Goal: Check status: Check status

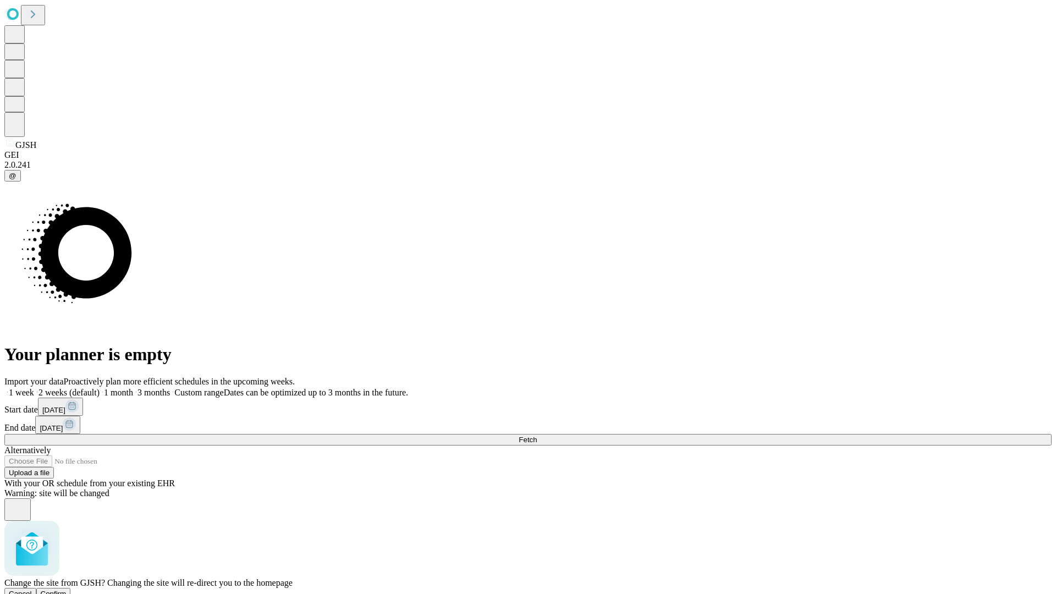
click at [67, 590] on span "Confirm" at bounding box center [54, 594] width 26 height 8
click at [133, 388] on label "1 month" at bounding box center [117, 392] width 34 height 9
click at [537, 436] on span "Fetch" at bounding box center [528, 440] width 18 height 8
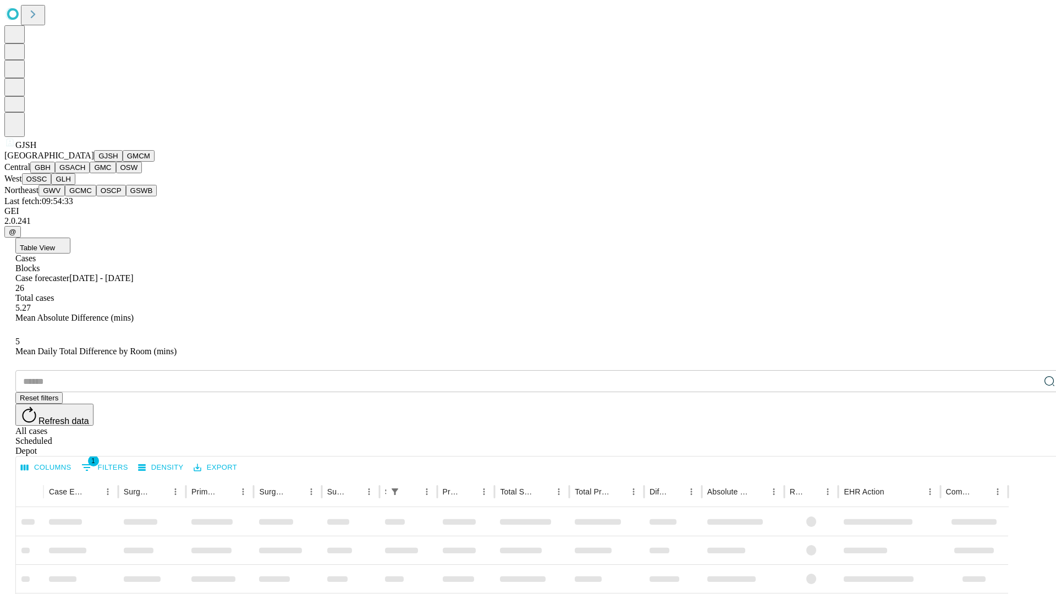
click at [123, 162] on button "GMCM" at bounding box center [139, 156] width 32 height 12
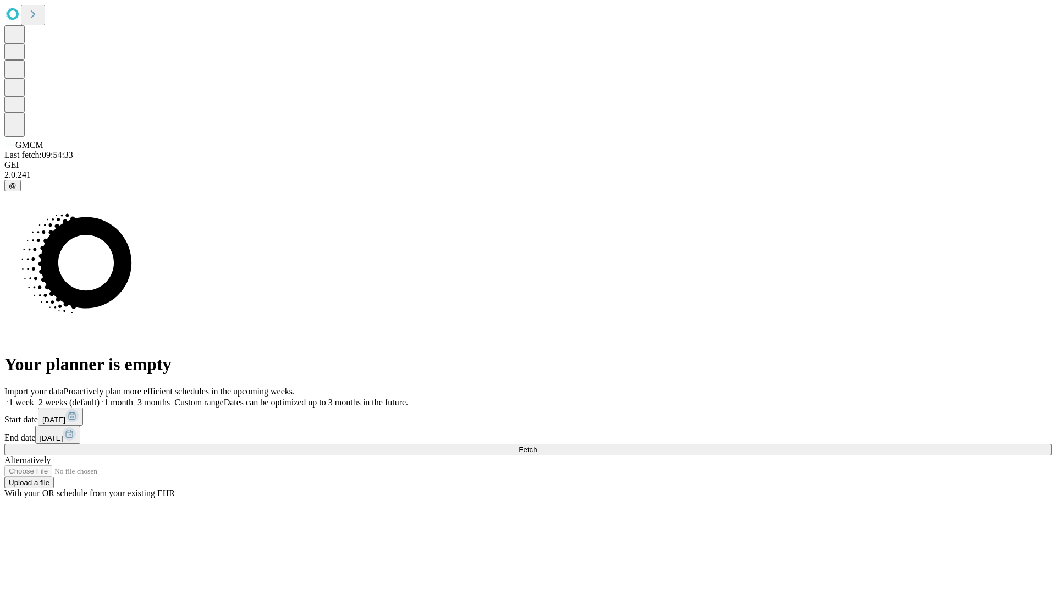
click at [133, 398] on label "1 month" at bounding box center [117, 402] width 34 height 9
click at [537, 446] on span "Fetch" at bounding box center [528, 450] width 18 height 8
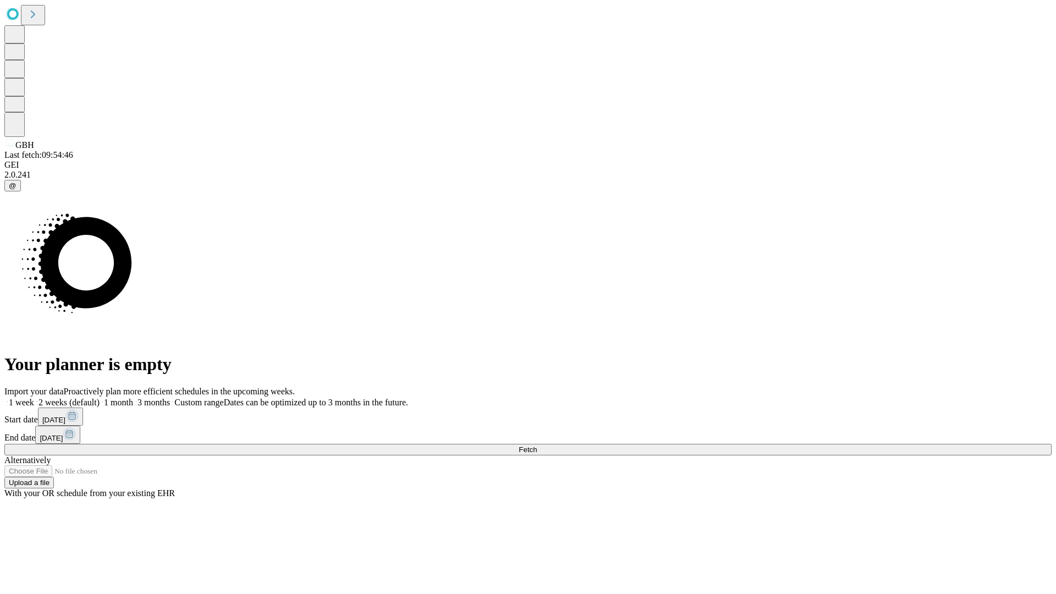
click at [133, 398] on label "1 month" at bounding box center [117, 402] width 34 height 9
click at [537, 446] on span "Fetch" at bounding box center [528, 450] width 18 height 8
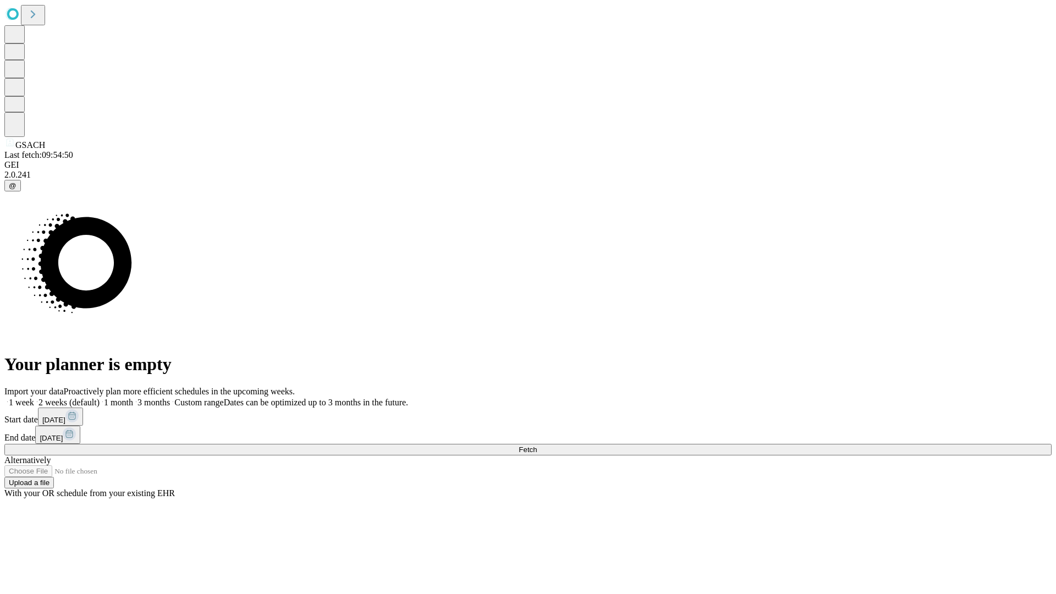
click at [537, 446] on span "Fetch" at bounding box center [528, 450] width 18 height 8
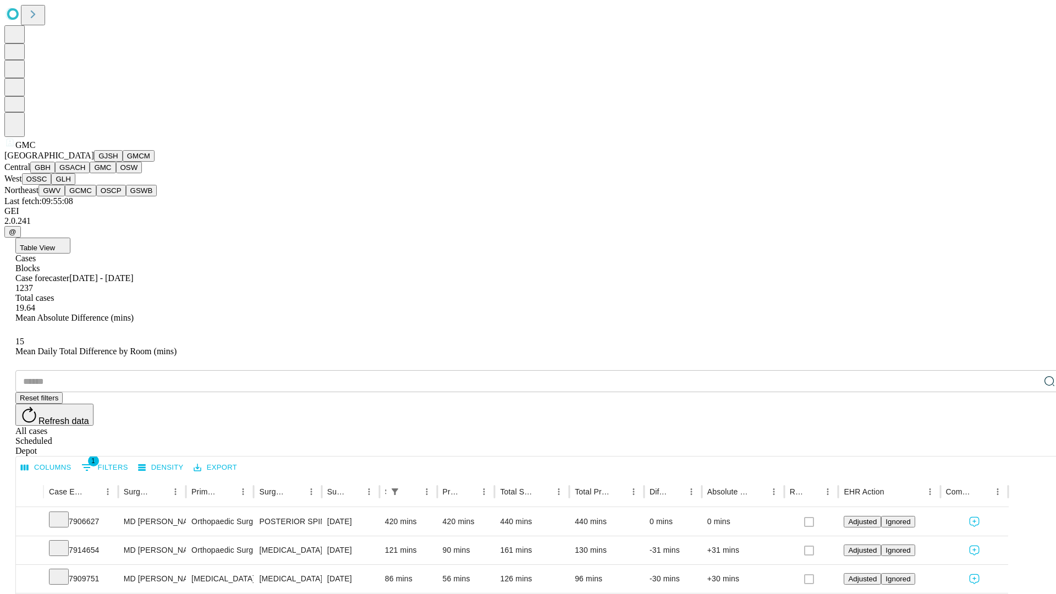
click at [116, 173] on button "OSW" at bounding box center [129, 168] width 26 height 12
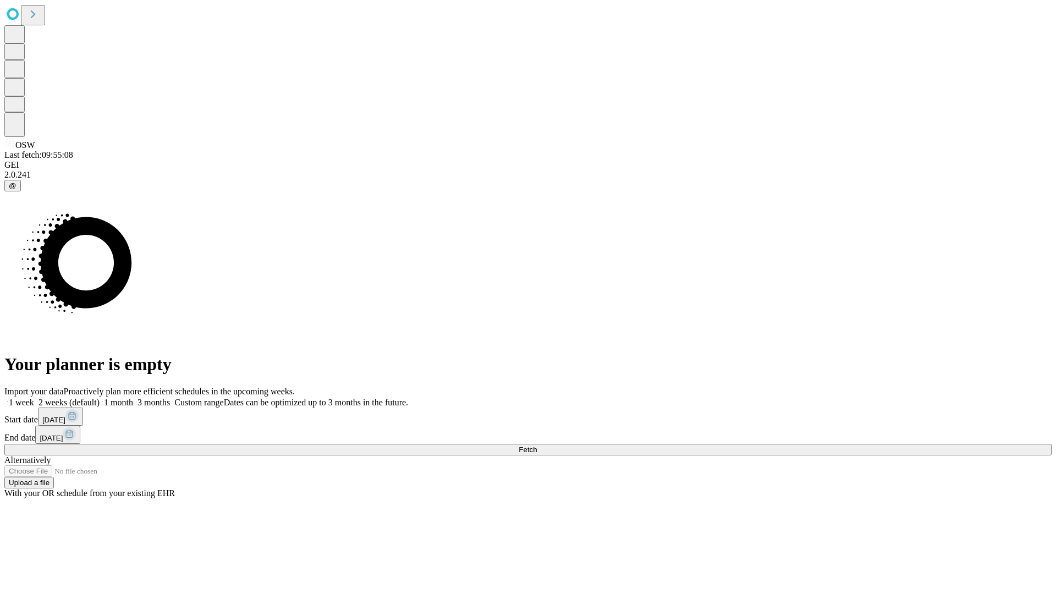
click at [133, 398] on label "1 month" at bounding box center [117, 402] width 34 height 9
click at [537, 446] on span "Fetch" at bounding box center [528, 450] width 18 height 8
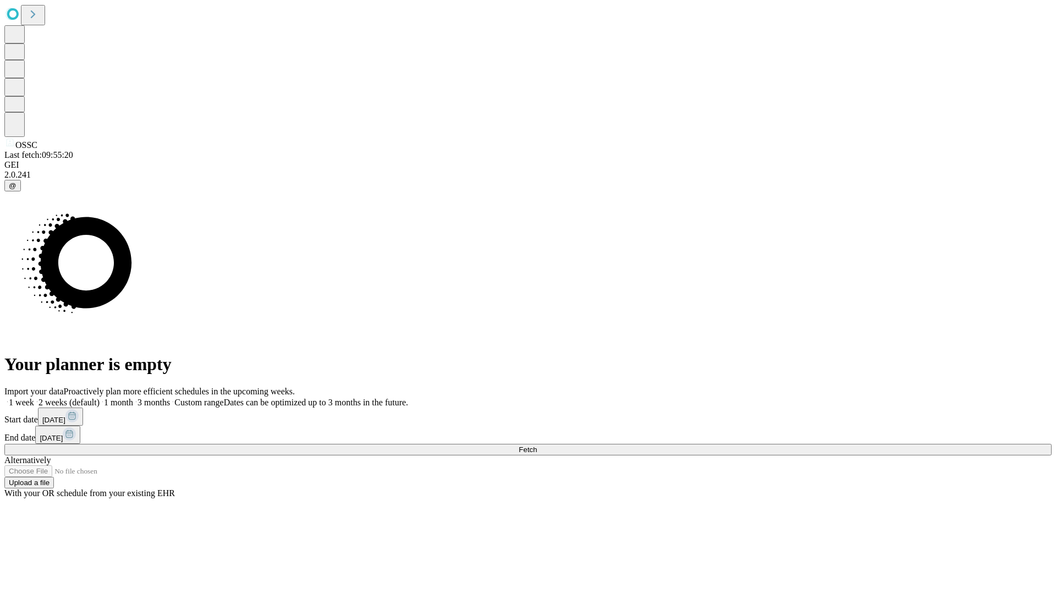
click at [133, 398] on label "1 month" at bounding box center [117, 402] width 34 height 9
click at [537, 446] on span "Fetch" at bounding box center [528, 450] width 18 height 8
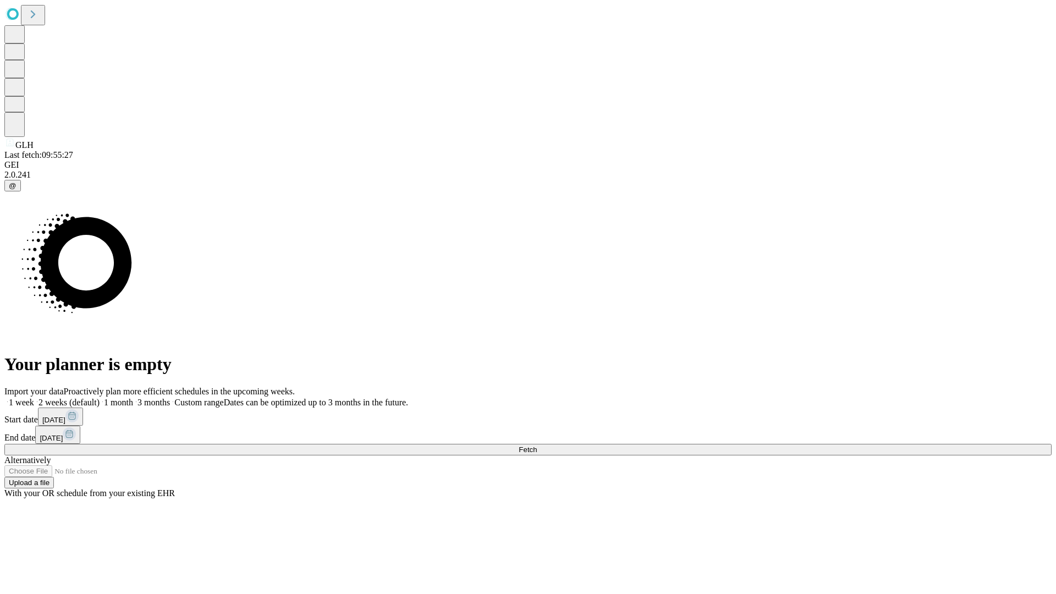
click at [133, 398] on label "1 month" at bounding box center [117, 402] width 34 height 9
click at [537, 446] on span "Fetch" at bounding box center [528, 450] width 18 height 8
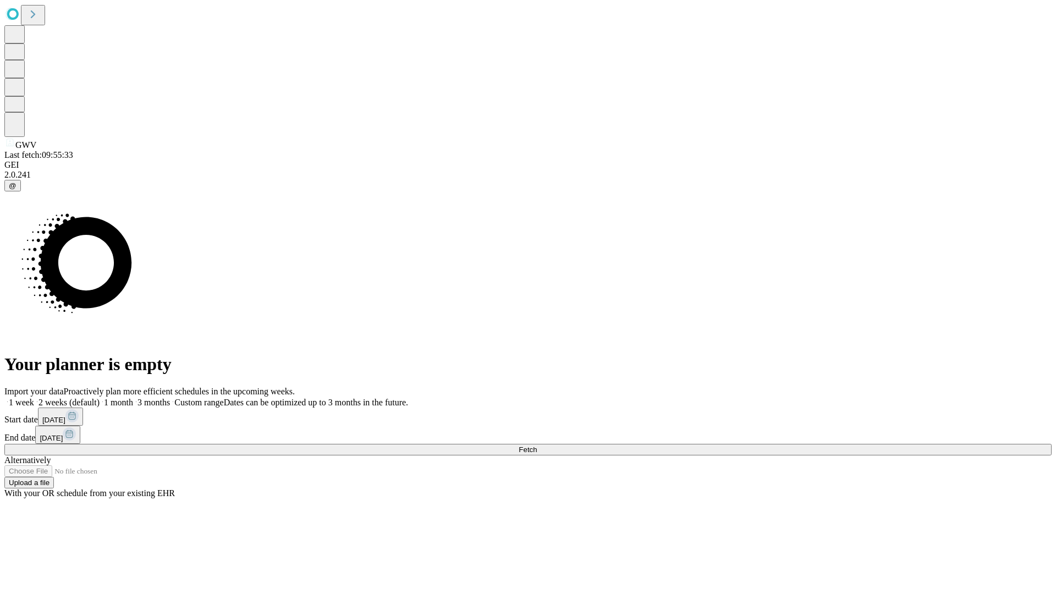
click at [133, 398] on label "1 month" at bounding box center [117, 402] width 34 height 9
click at [537, 446] on span "Fetch" at bounding box center [528, 450] width 18 height 8
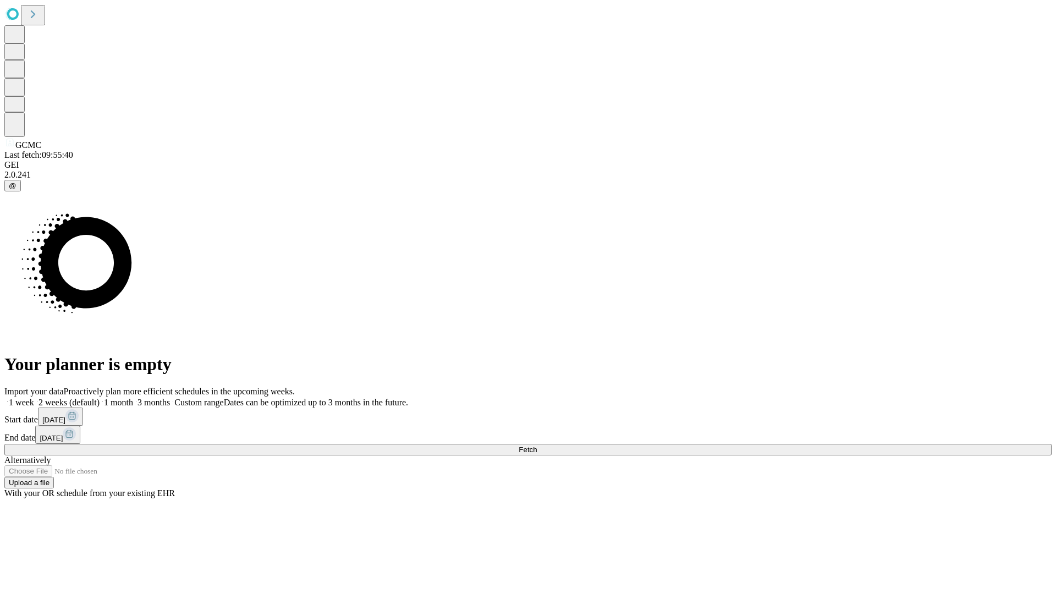
click at [133, 398] on label "1 month" at bounding box center [117, 402] width 34 height 9
click at [537, 446] on span "Fetch" at bounding box center [528, 450] width 18 height 8
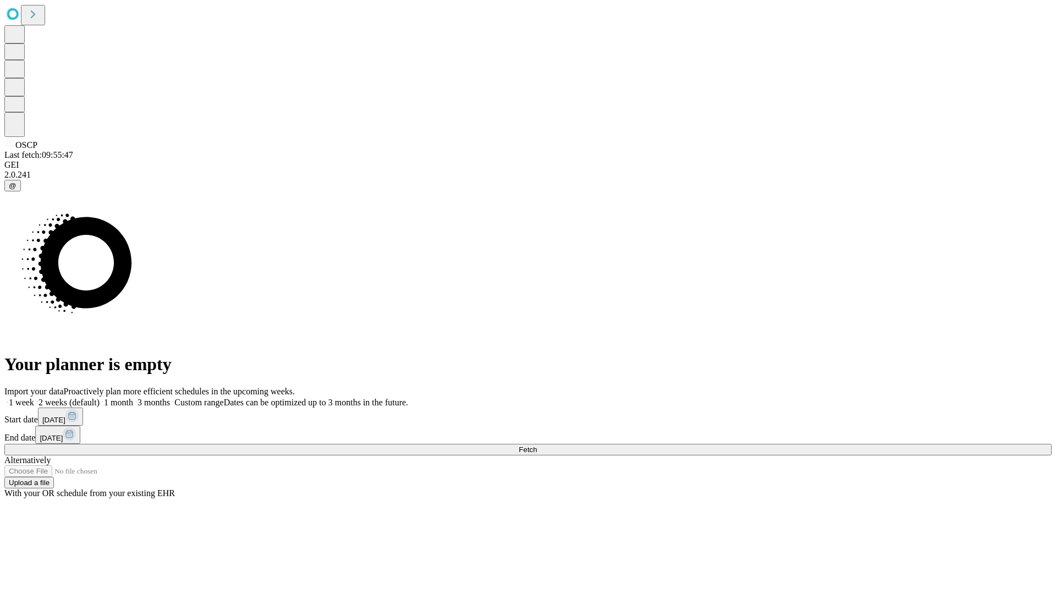
click at [133, 398] on label "1 month" at bounding box center [117, 402] width 34 height 9
click at [537, 446] on span "Fetch" at bounding box center [528, 450] width 18 height 8
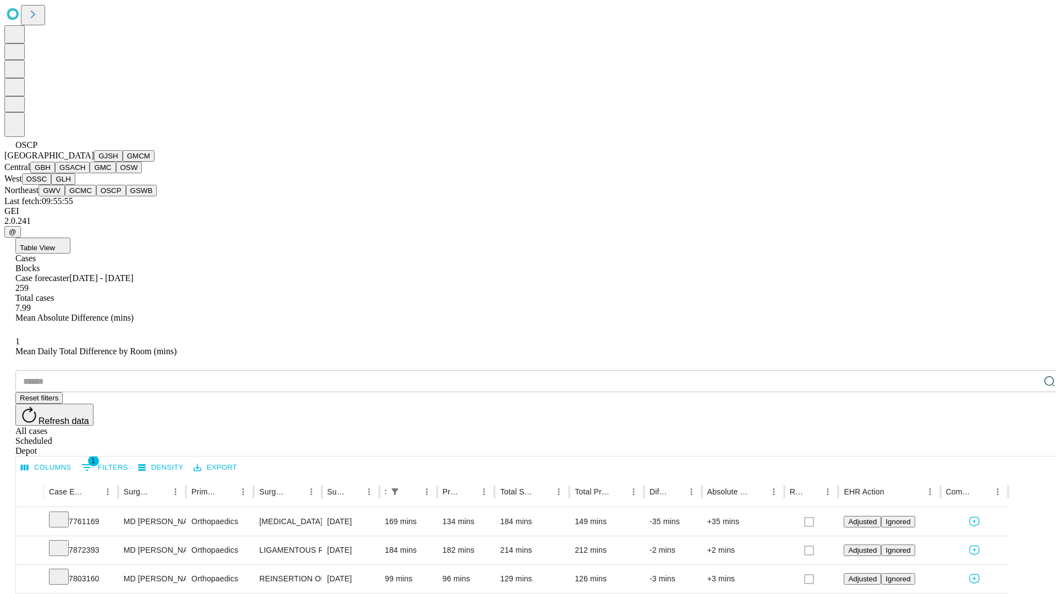
click at [126, 196] on button "GSWB" at bounding box center [141, 191] width 31 height 12
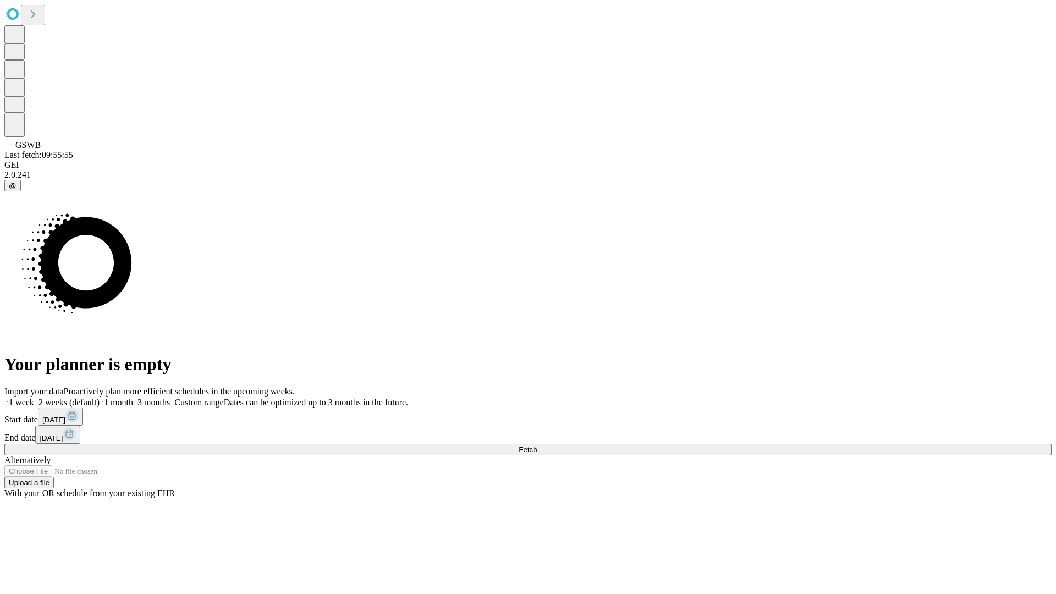
click at [133, 398] on label "1 month" at bounding box center [117, 402] width 34 height 9
click at [537, 446] on span "Fetch" at bounding box center [528, 450] width 18 height 8
